Goal: Task Accomplishment & Management: Manage account settings

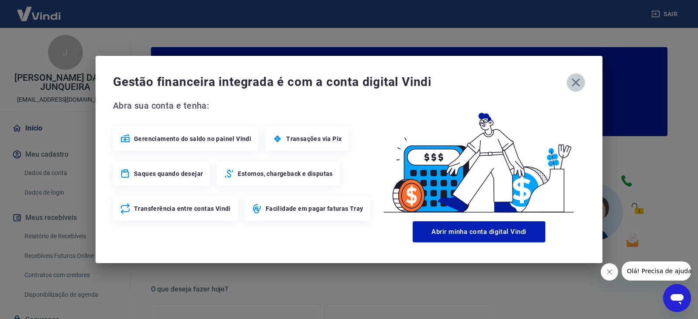
click at [580, 80] on icon "button" at bounding box center [576, 83] width 14 height 14
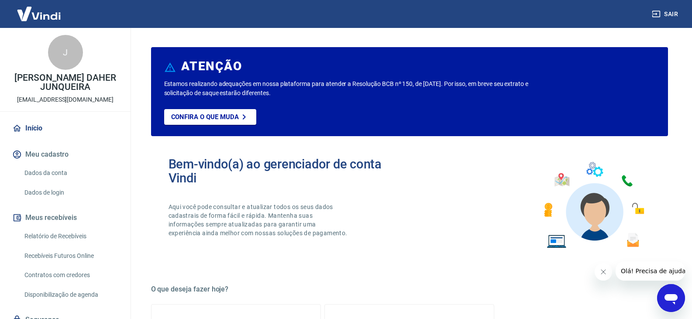
click at [65, 236] on link "Relatório de Recebíveis" at bounding box center [70, 236] width 99 height 18
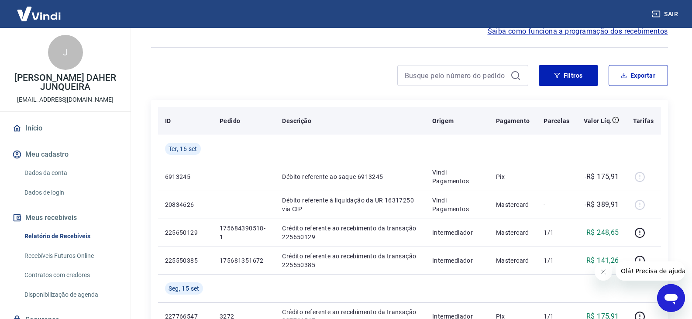
scroll to position [87, 0]
